Goal: Browse casually: Explore the website without a specific task or goal

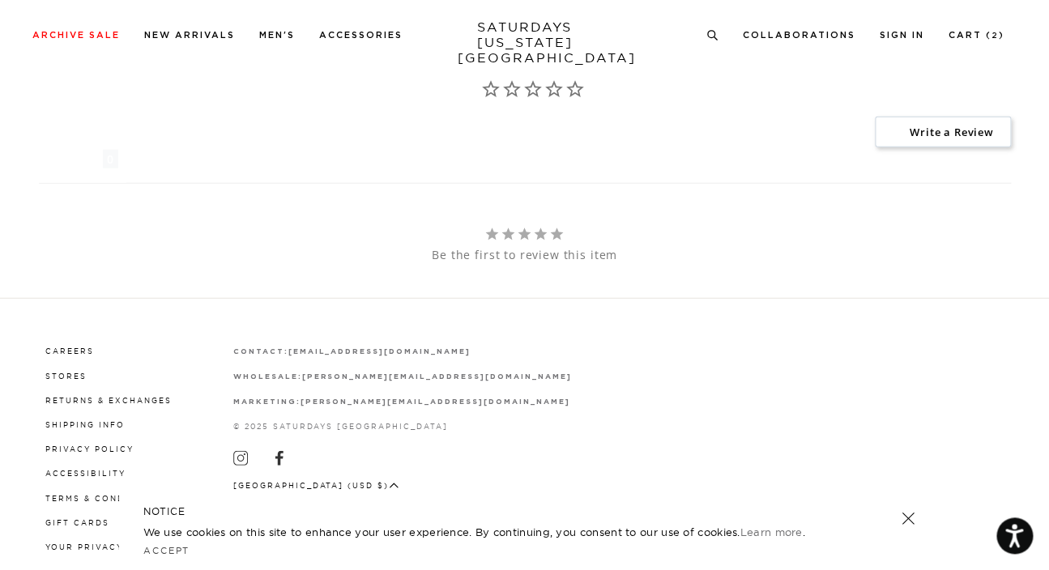
scroll to position [1255, 0]
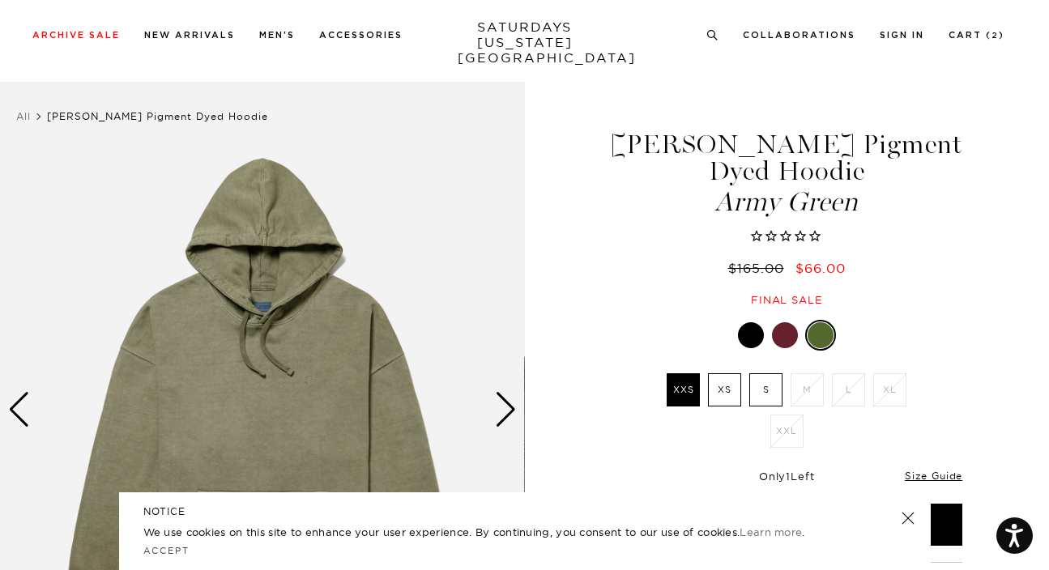
scroll to position [116, 0]
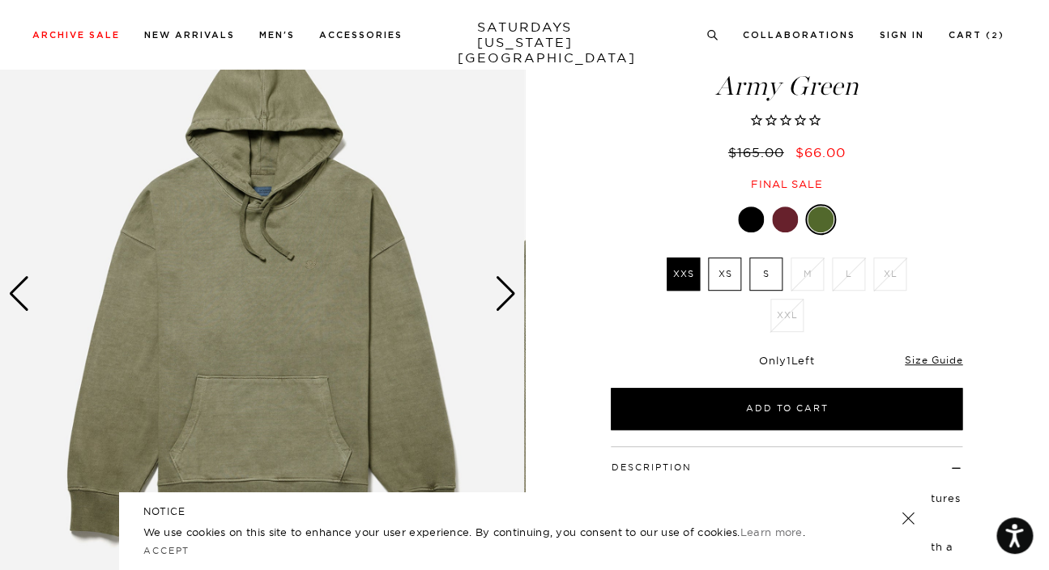
click at [782, 230] on div at bounding box center [785, 220] width 26 height 26
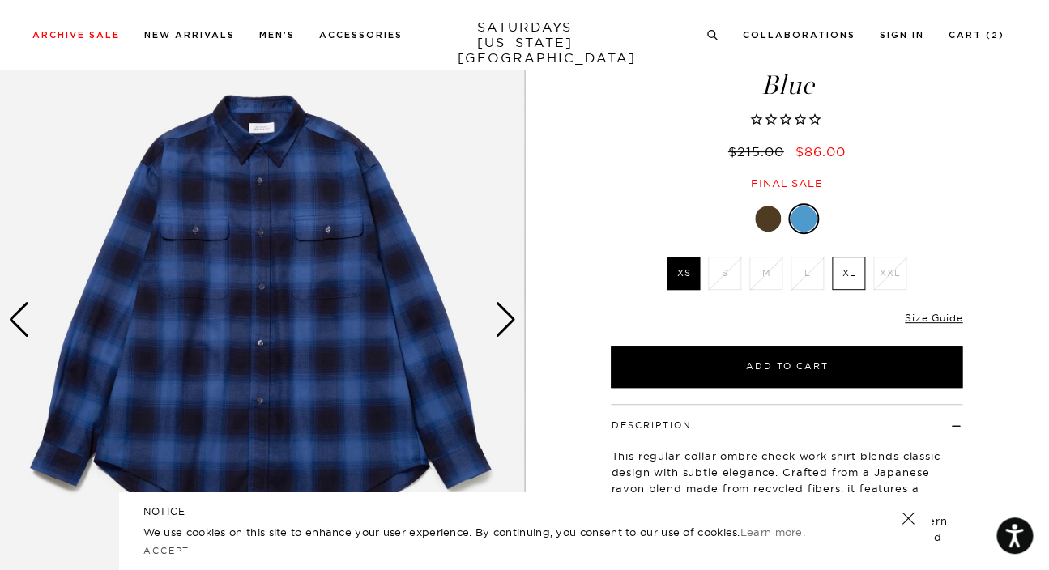
scroll to position [90, 0]
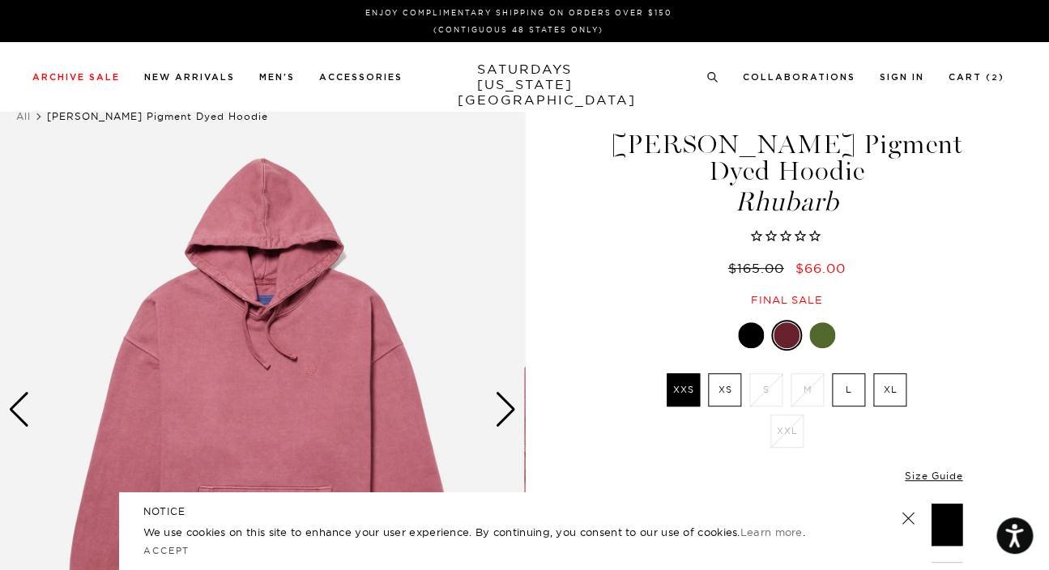
click at [754, 337] on div at bounding box center [751, 335] width 26 height 26
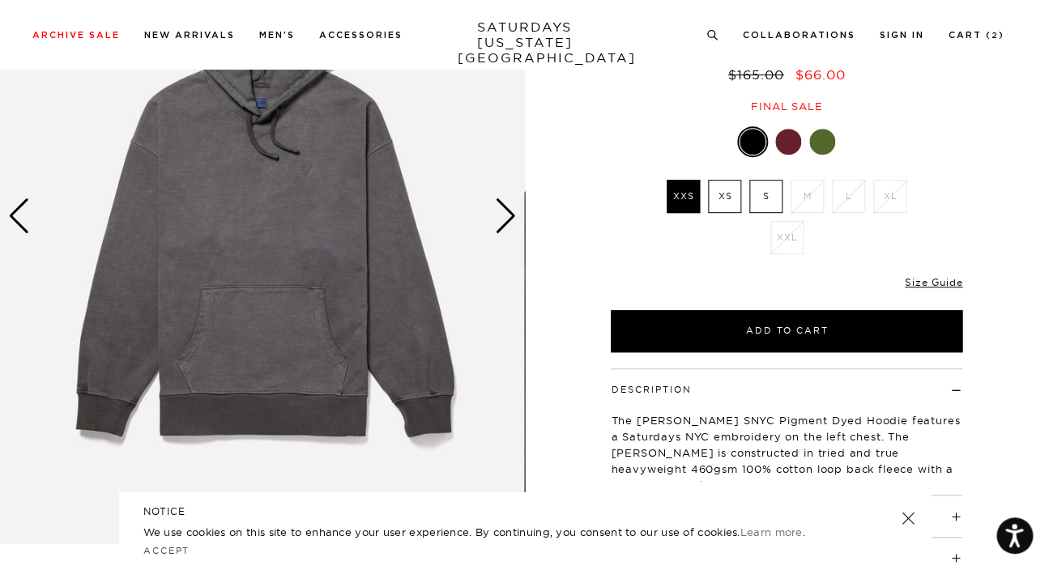
scroll to position [187, 0]
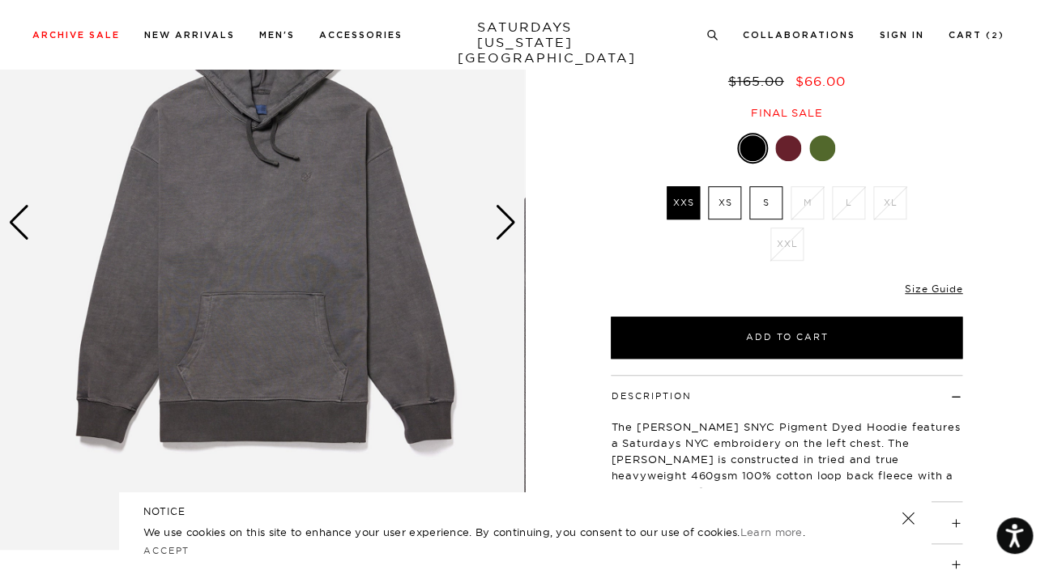
click at [298, 175] on img at bounding box center [262, 222] width 524 height 655
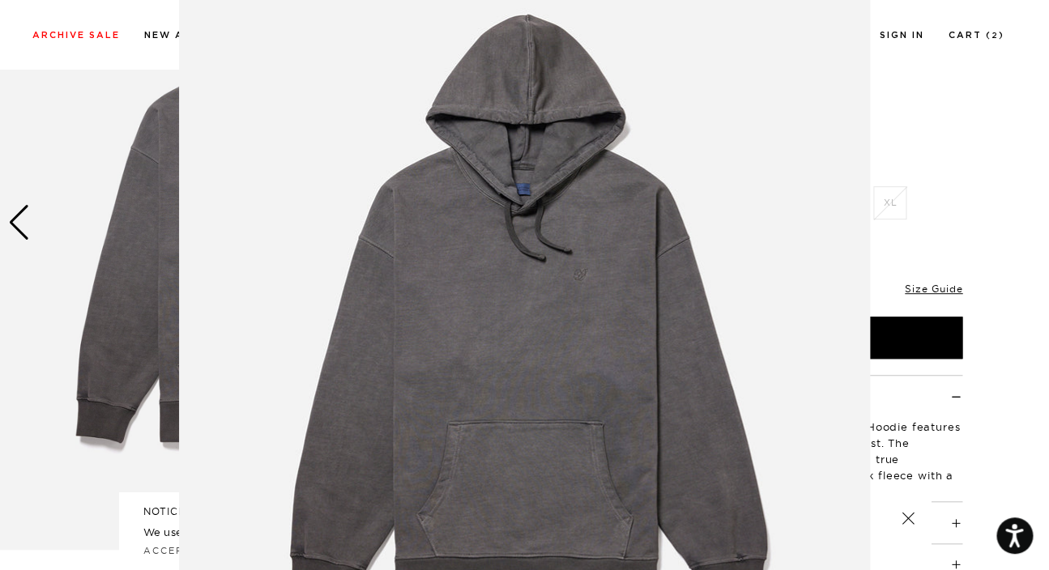
scroll to position [76, 0]
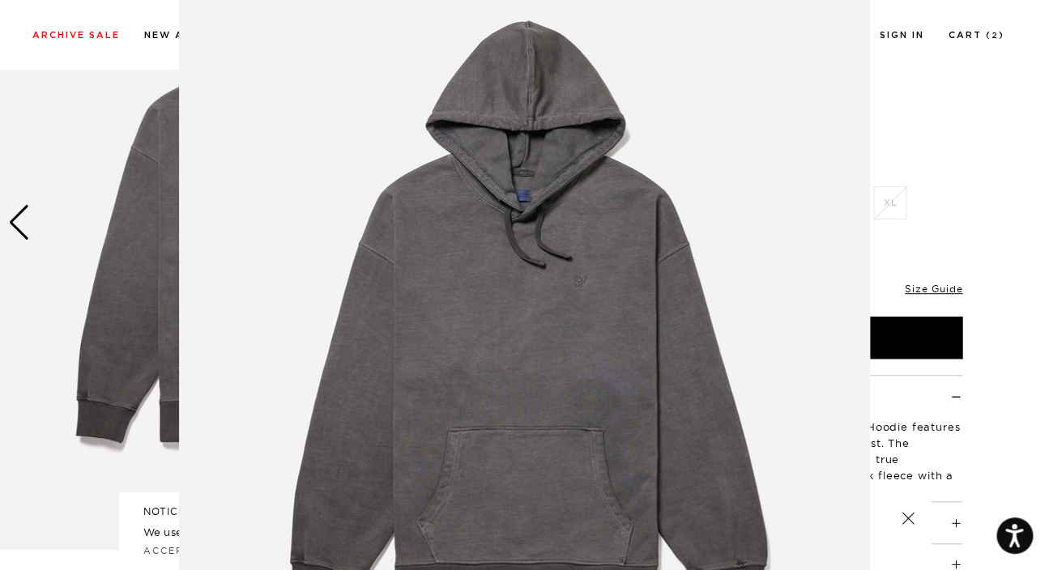
click at [1013, 134] on figure at bounding box center [524, 285] width 1049 height 570
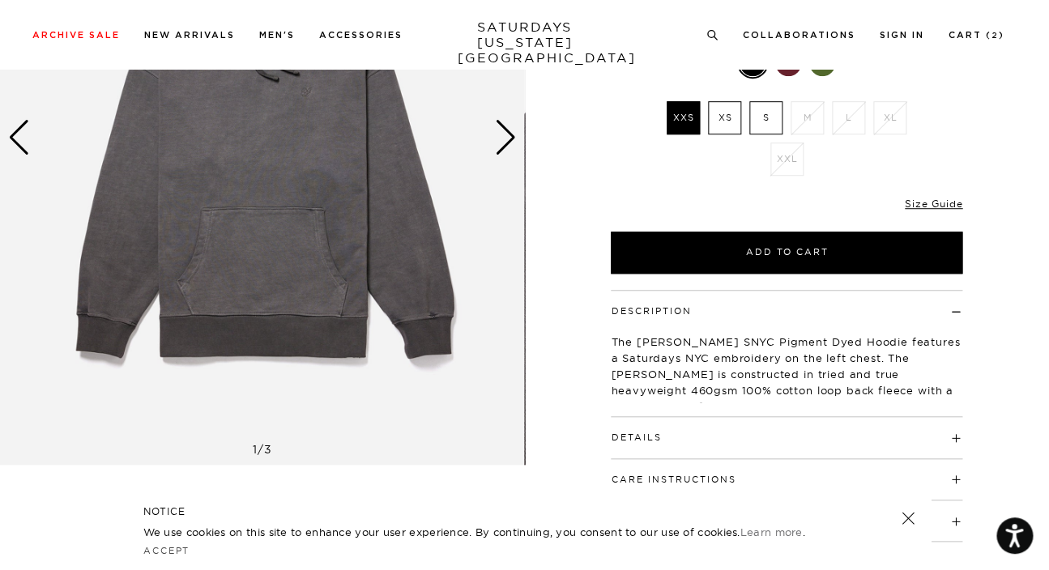
scroll to position [273, 0]
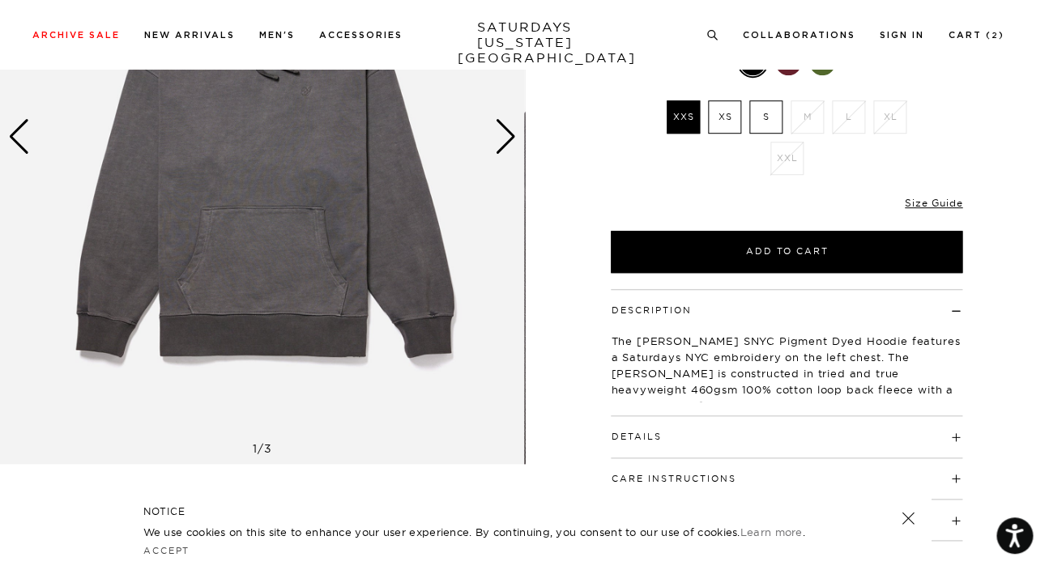
click at [742, 441] on h4 "Details" at bounding box center [787, 429] width 352 height 27
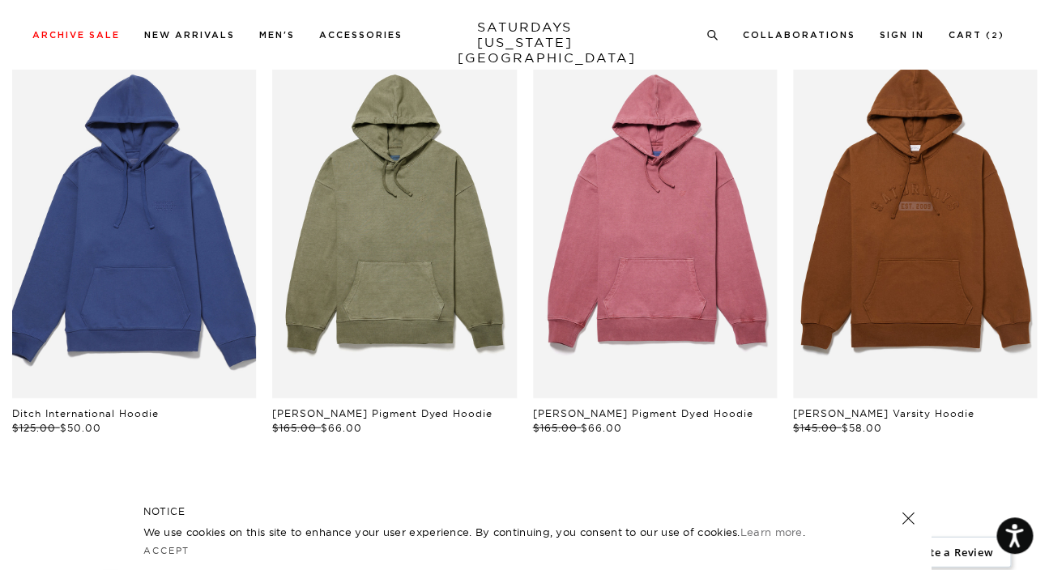
scroll to position [1043, 0]
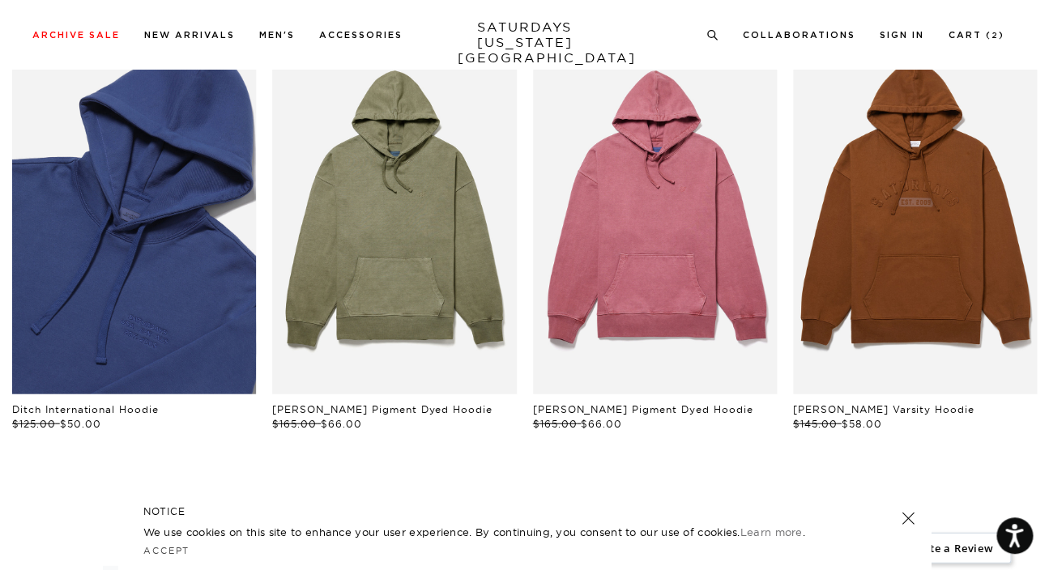
click at [187, 247] on link "files/BBM64360_sub05.jpg" at bounding box center [134, 211] width 244 height 366
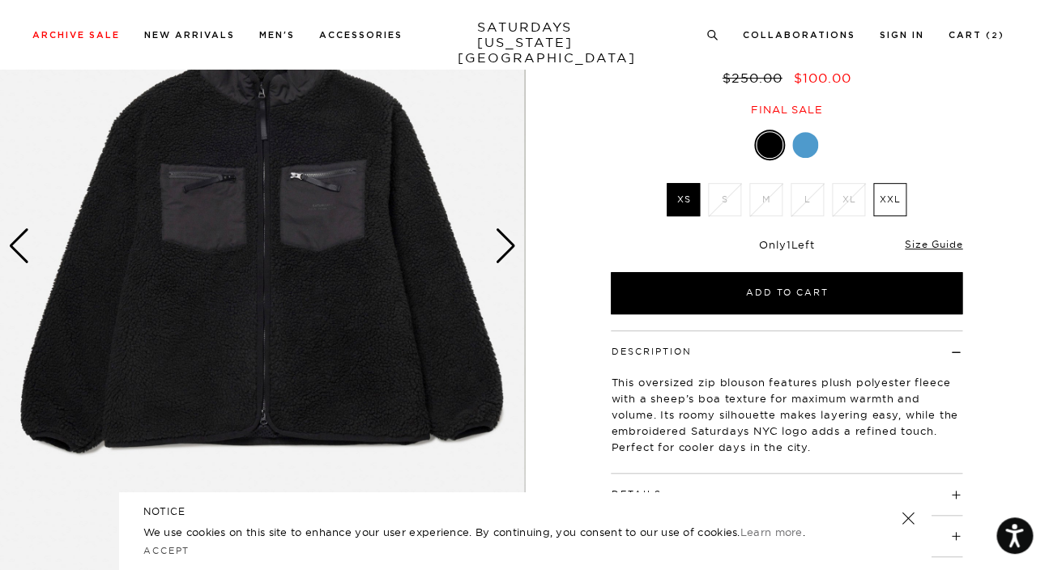
scroll to position [116, 0]
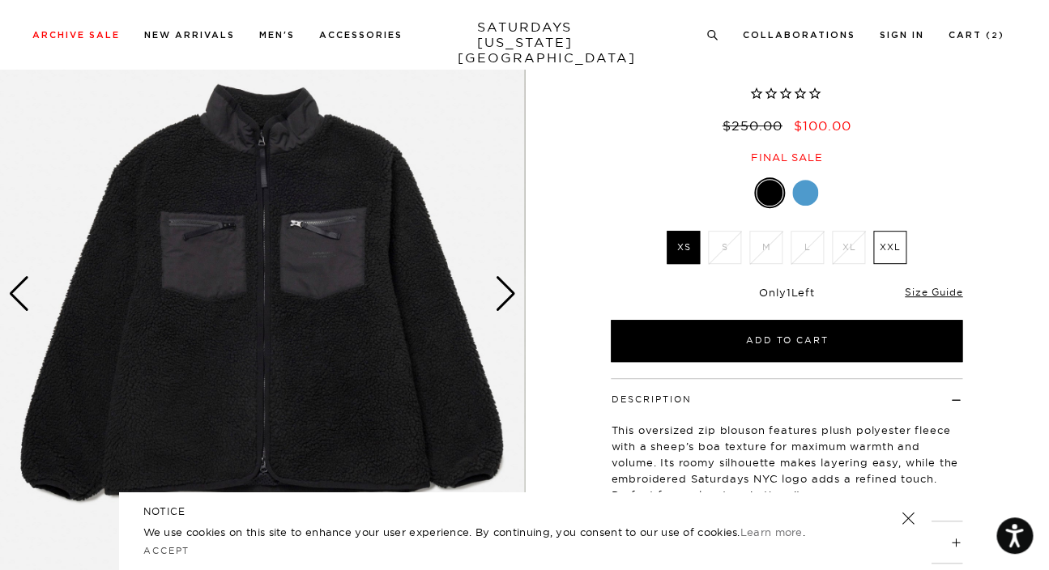
click at [810, 198] on div at bounding box center [805, 193] width 26 height 26
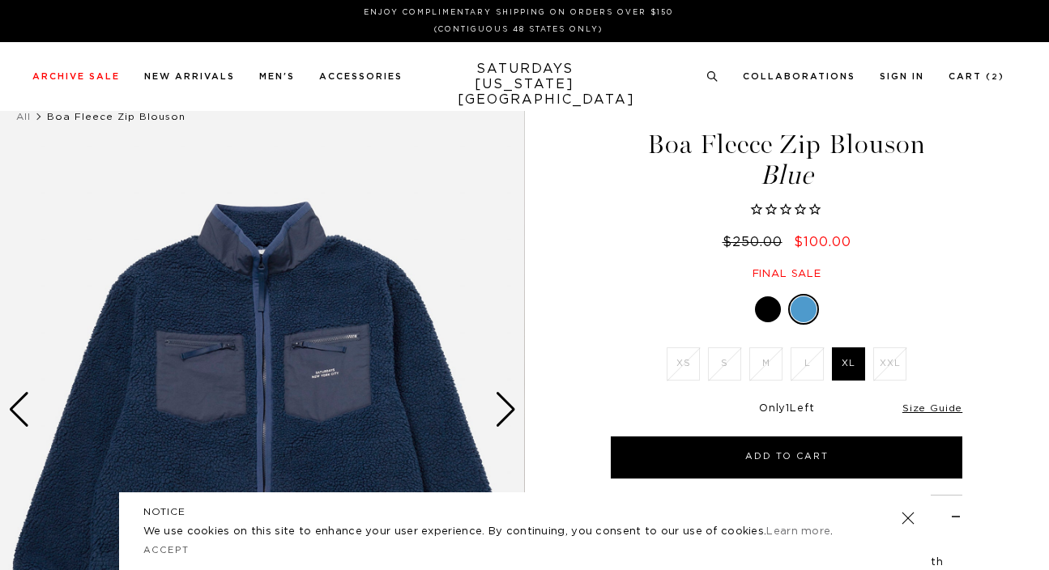
scroll to position [157, 0]
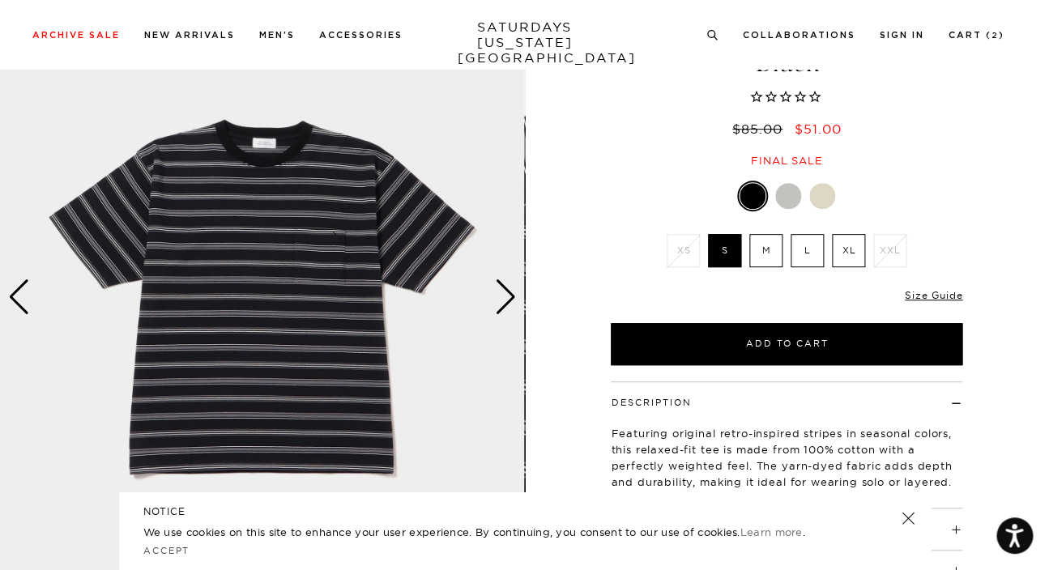
scroll to position [113, 0]
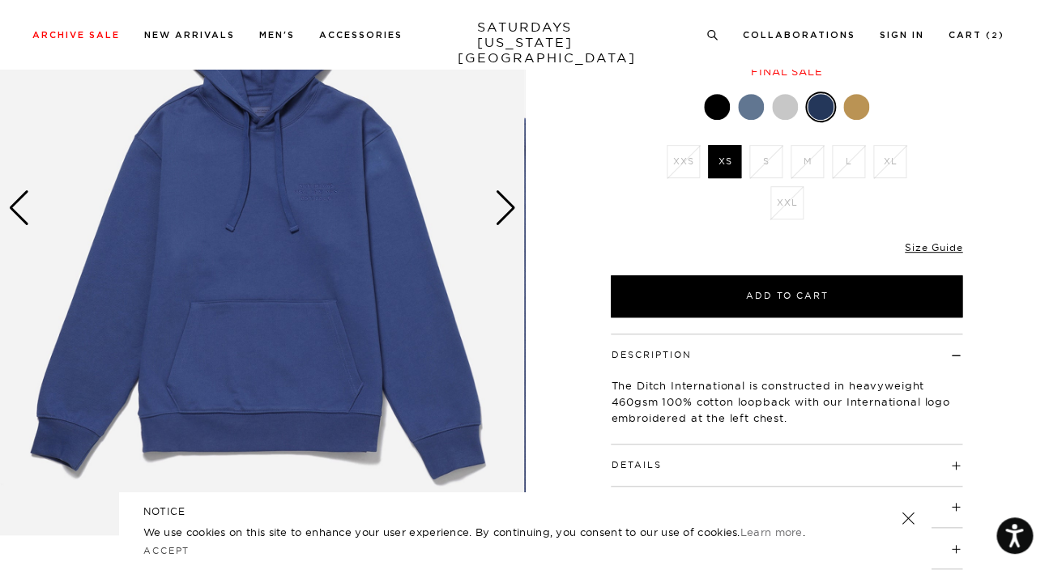
scroll to position [215, 0]
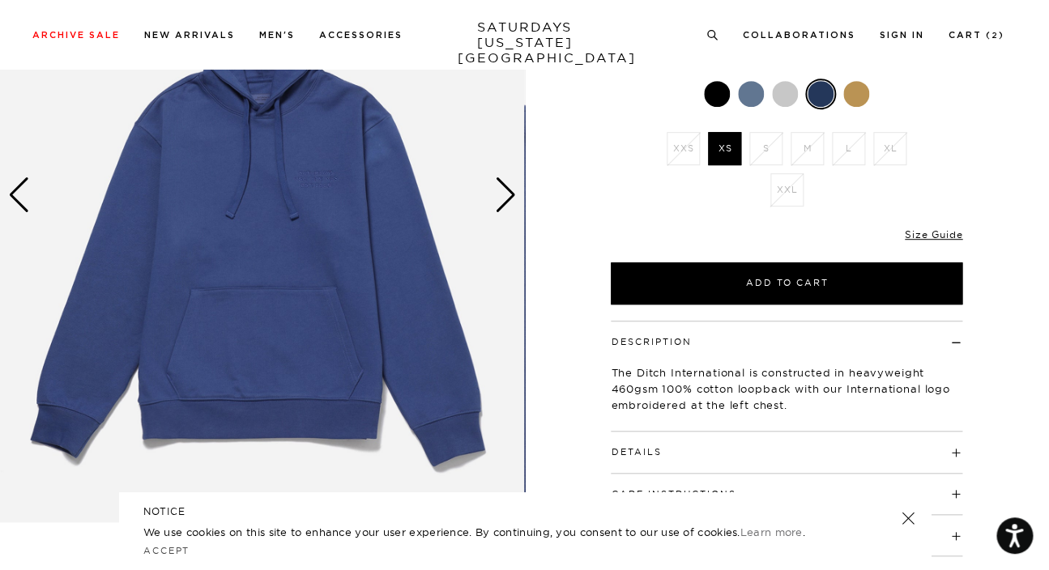
click at [503, 194] on div "Next slide" at bounding box center [506, 195] width 22 height 36
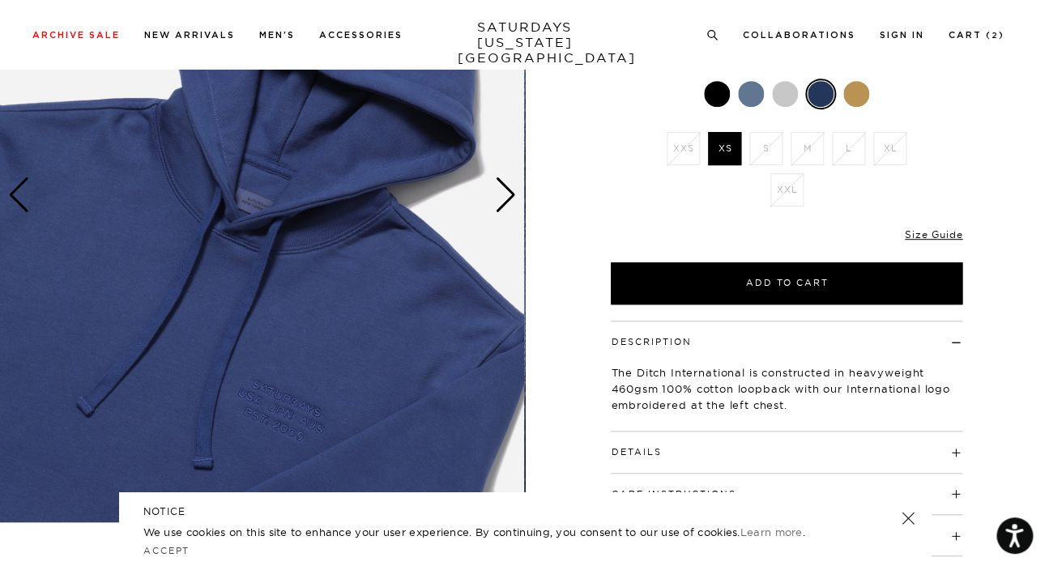
click at [504, 194] on div "Next slide" at bounding box center [506, 195] width 22 height 36
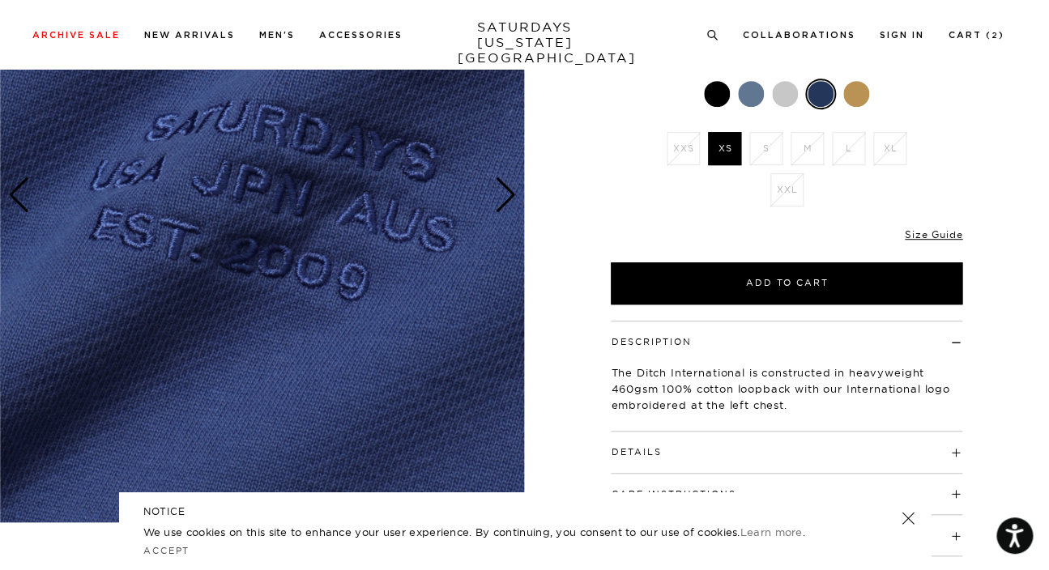
click at [504, 193] on div "Next slide" at bounding box center [506, 195] width 22 height 36
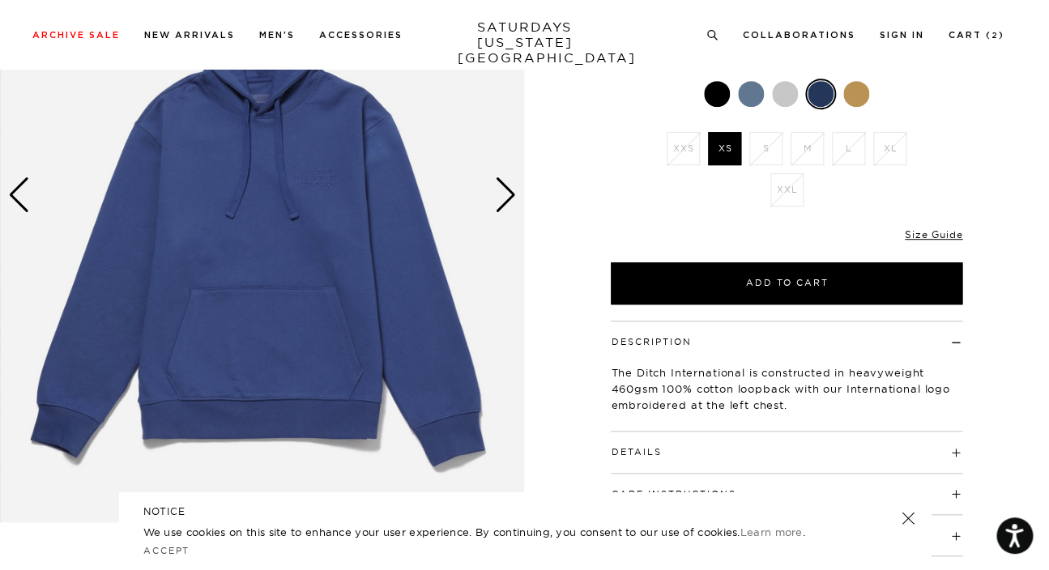
click at [504, 193] on div "Next slide" at bounding box center [506, 195] width 22 height 36
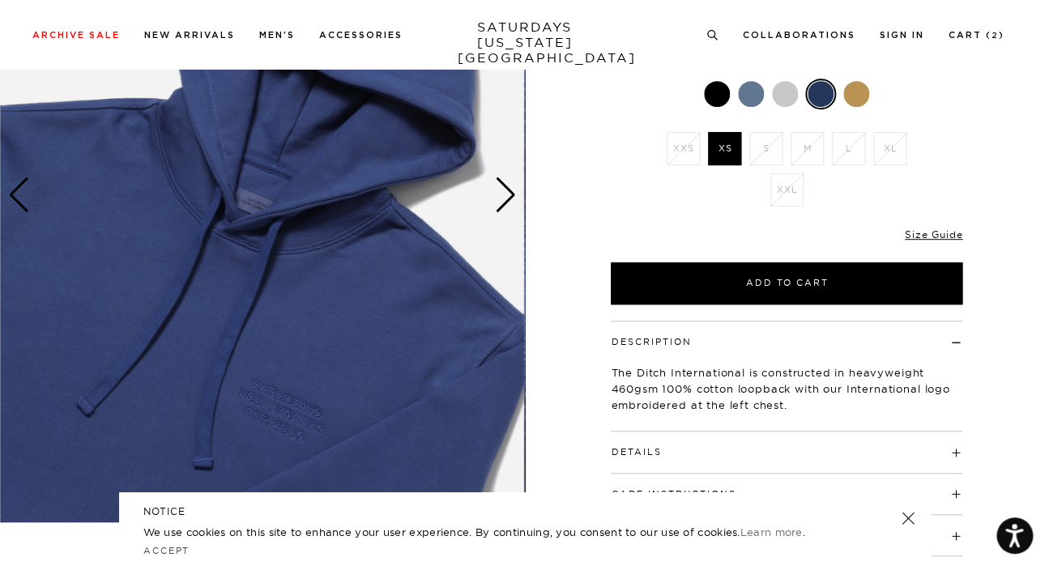
click at [504, 193] on div "Next slide" at bounding box center [506, 195] width 22 height 36
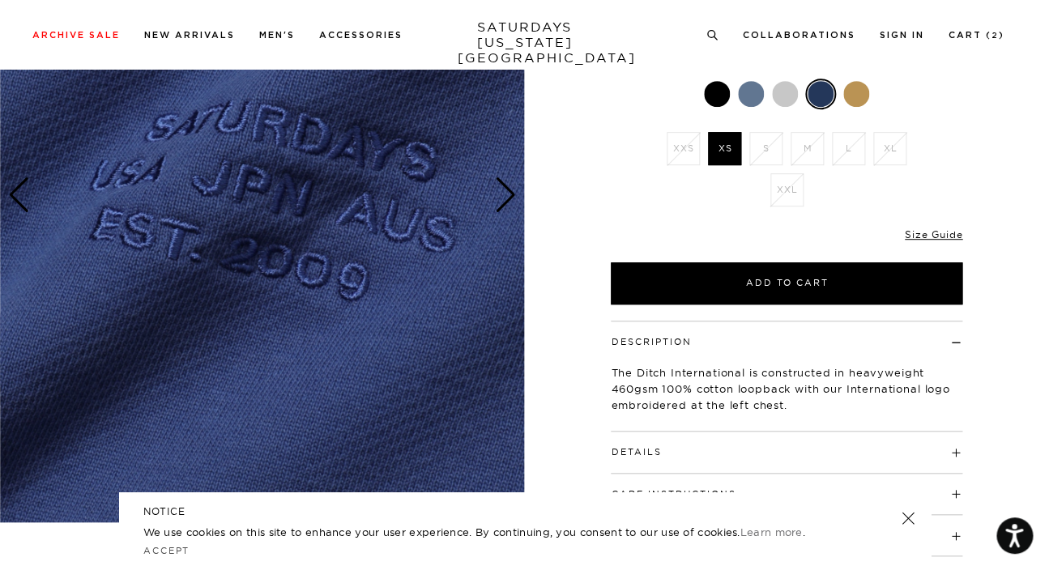
click at [504, 193] on div "Next slide" at bounding box center [506, 195] width 22 height 36
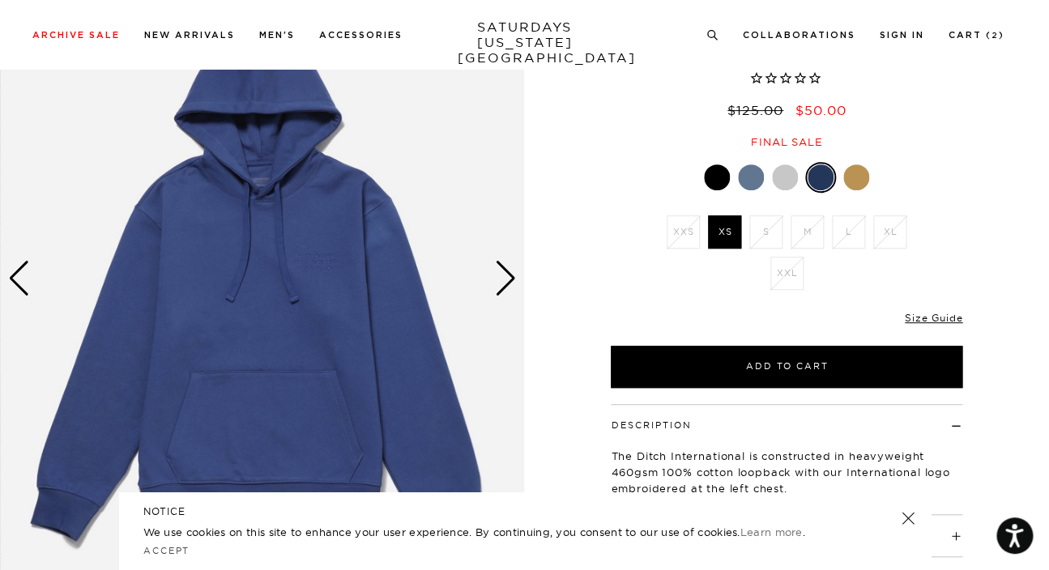
scroll to position [130, 0]
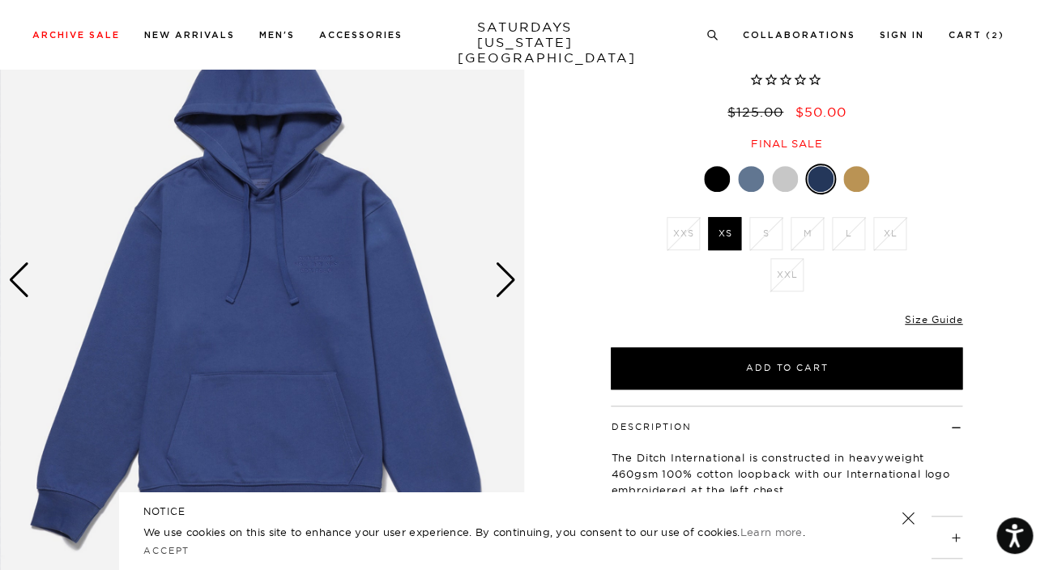
click at [779, 184] on div at bounding box center [785, 179] width 26 height 26
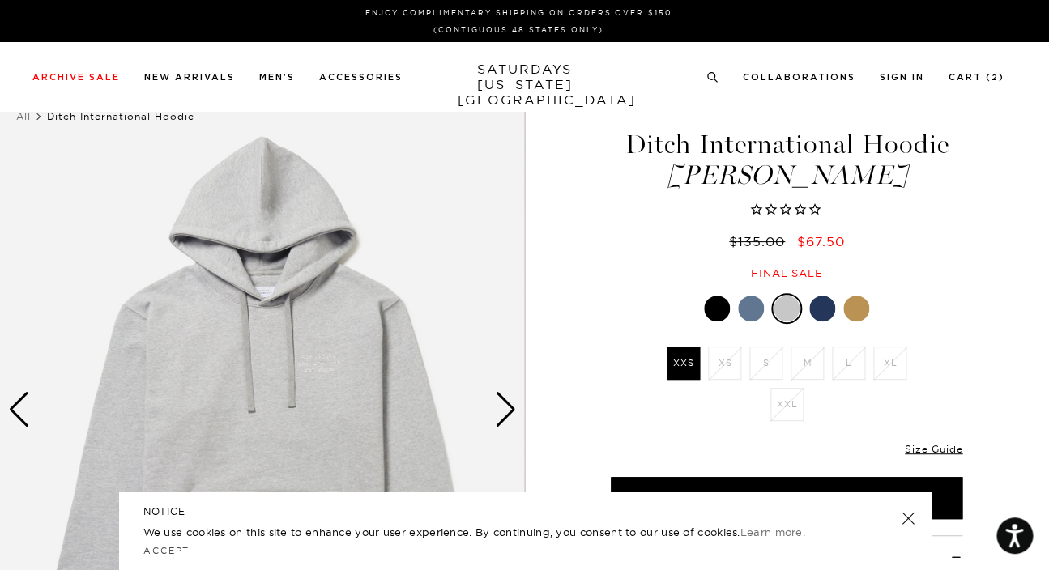
click at [753, 309] on div at bounding box center [751, 309] width 26 height 26
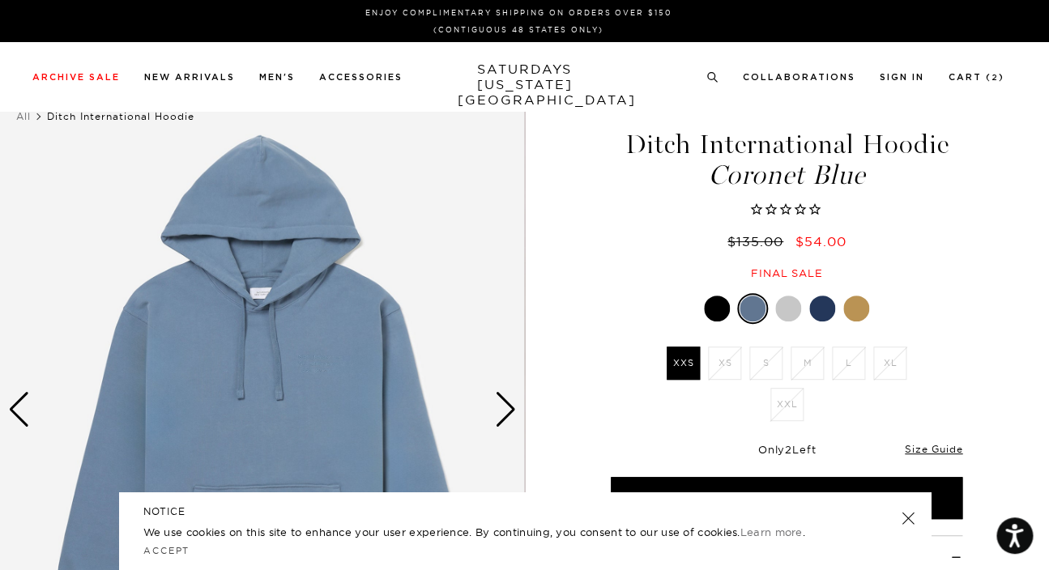
click at [717, 311] on div at bounding box center [717, 309] width 26 height 26
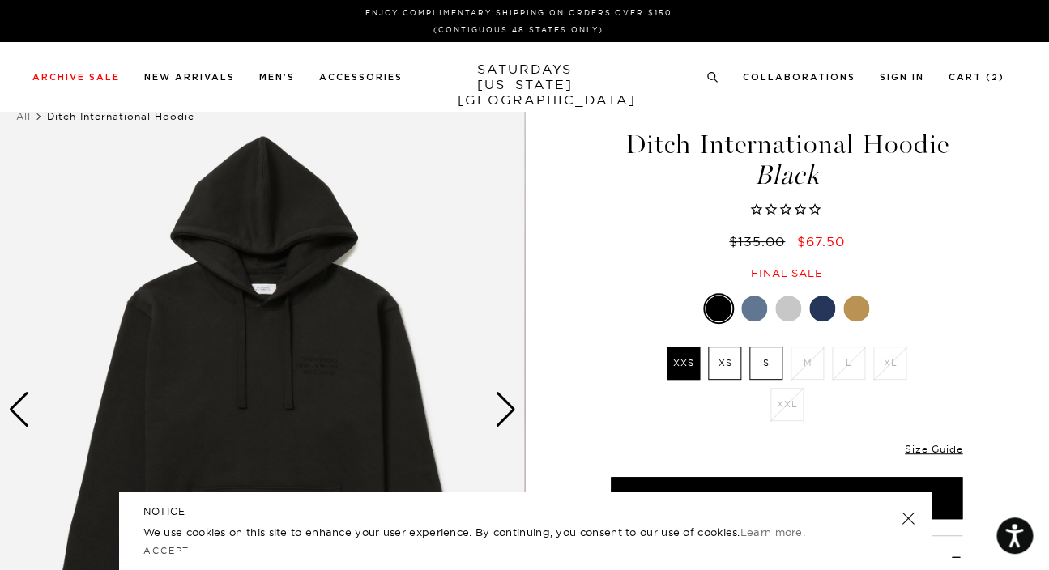
click at [859, 301] on div at bounding box center [856, 309] width 26 height 26
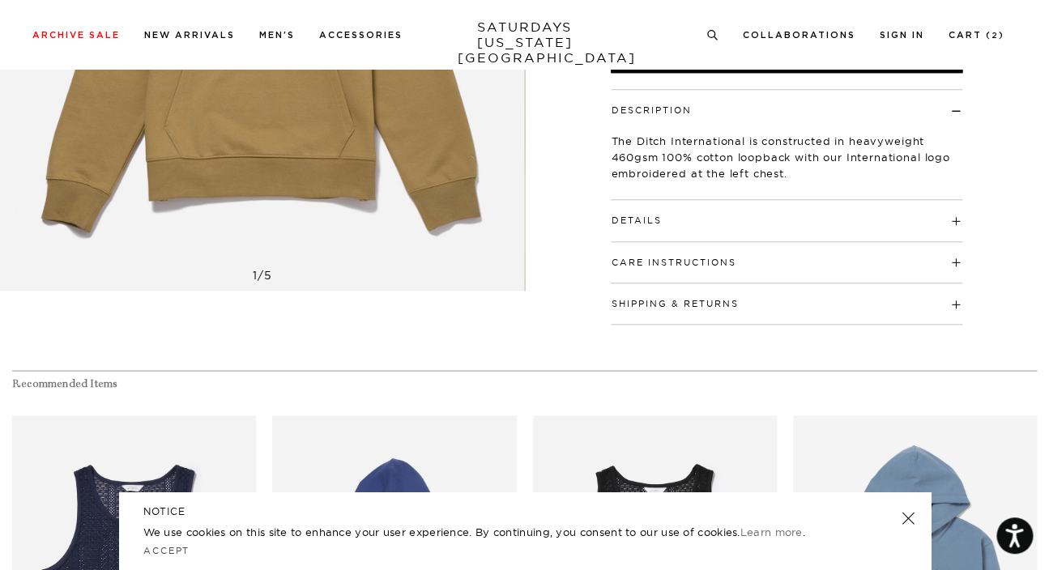
scroll to position [427, 0]
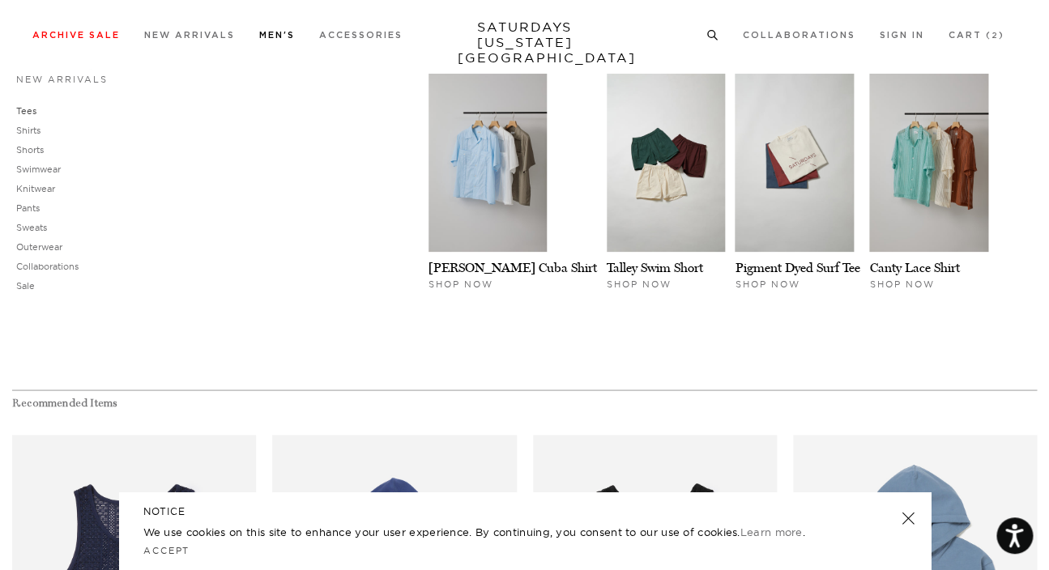
click at [31, 113] on link "Tees" at bounding box center [26, 110] width 20 height 11
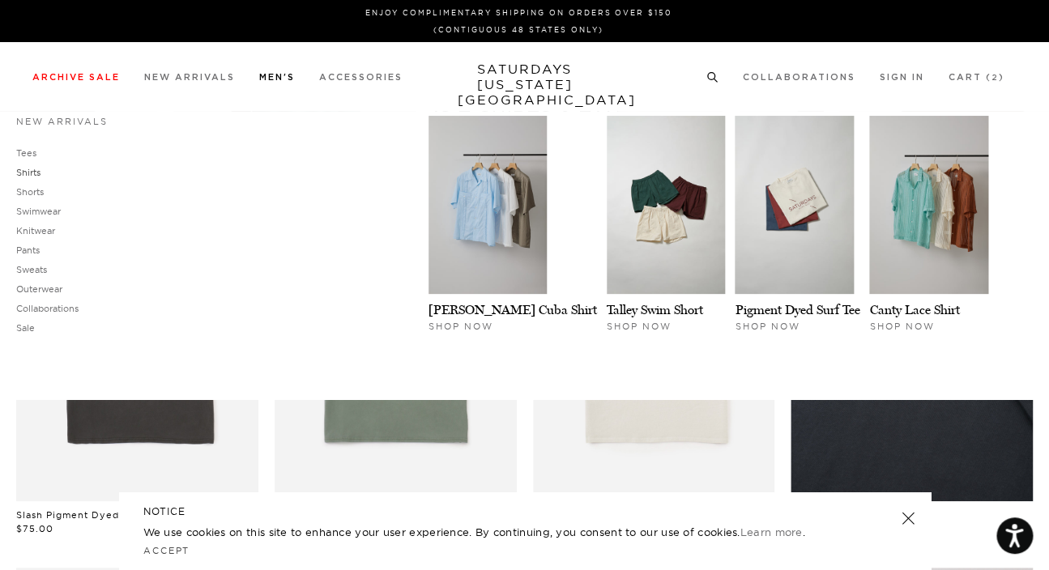
click at [28, 177] on link "Shirts" at bounding box center [28, 172] width 24 height 11
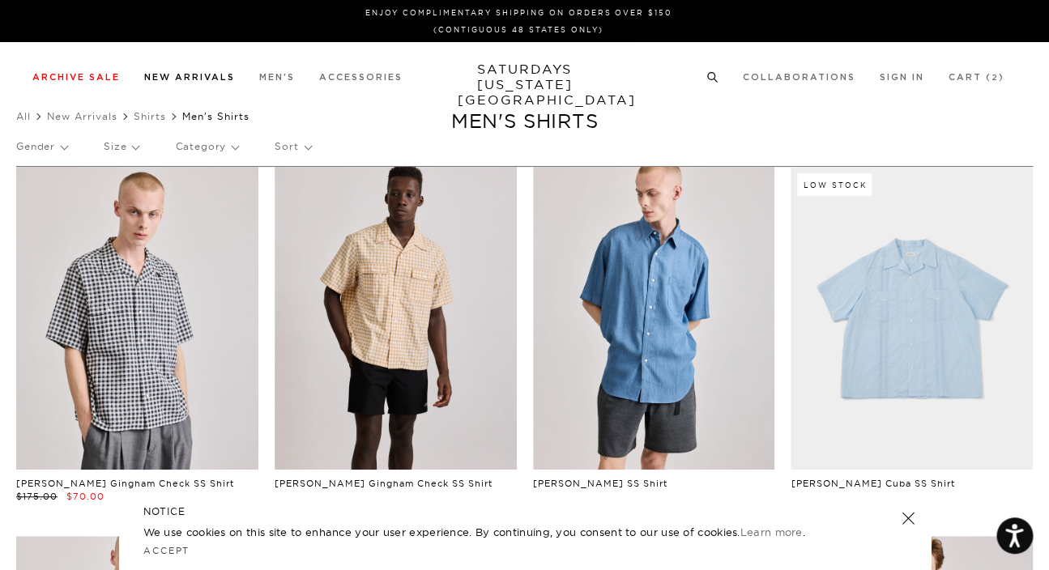
click at [186, 75] on link "New Arrivals" at bounding box center [189, 77] width 91 height 9
